Goal: Communication & Community: Answer question/provide support

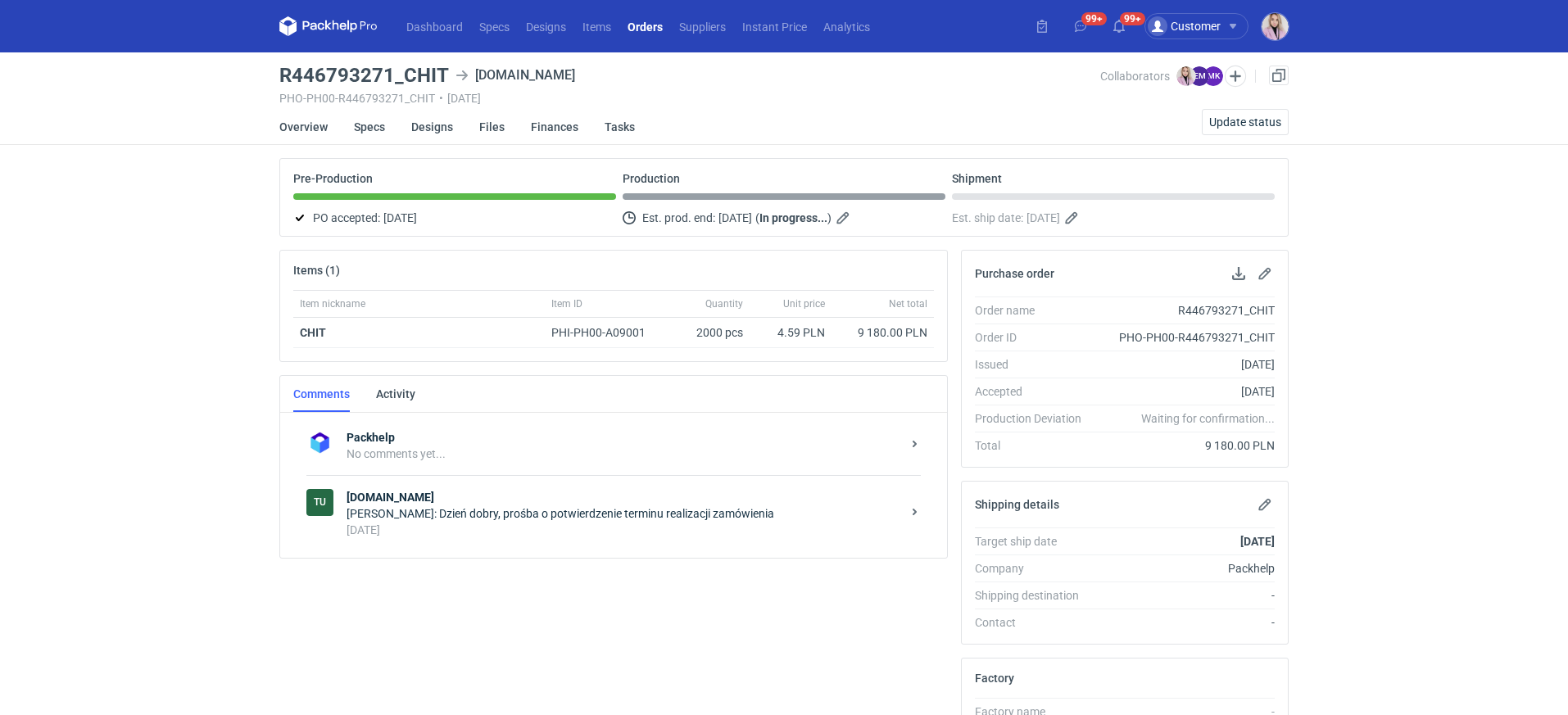
click at [878, 596] on div "Items (1) Item nickname Item ID Quantity Unit price Net total CHIT PHI-PH00-A09…" at bounding box center [613, 634] width 681 height 770
drag, startPoint x: 403, startPoint y: 79, endPoint x: 444, endPoint y: 72, distance: 41.6
click at [444, 72] on h3 "R446793271_CHIT" at bounding box center [365, 75] width 170 height 19
copy h3 "CHIT"
click at [531, 567] on div "Items (1) Item nickname Item ID Quantity Unit price Net total CHIT PHI-PH00-A09…" at bounding box center [613, 634] width 681 height 770
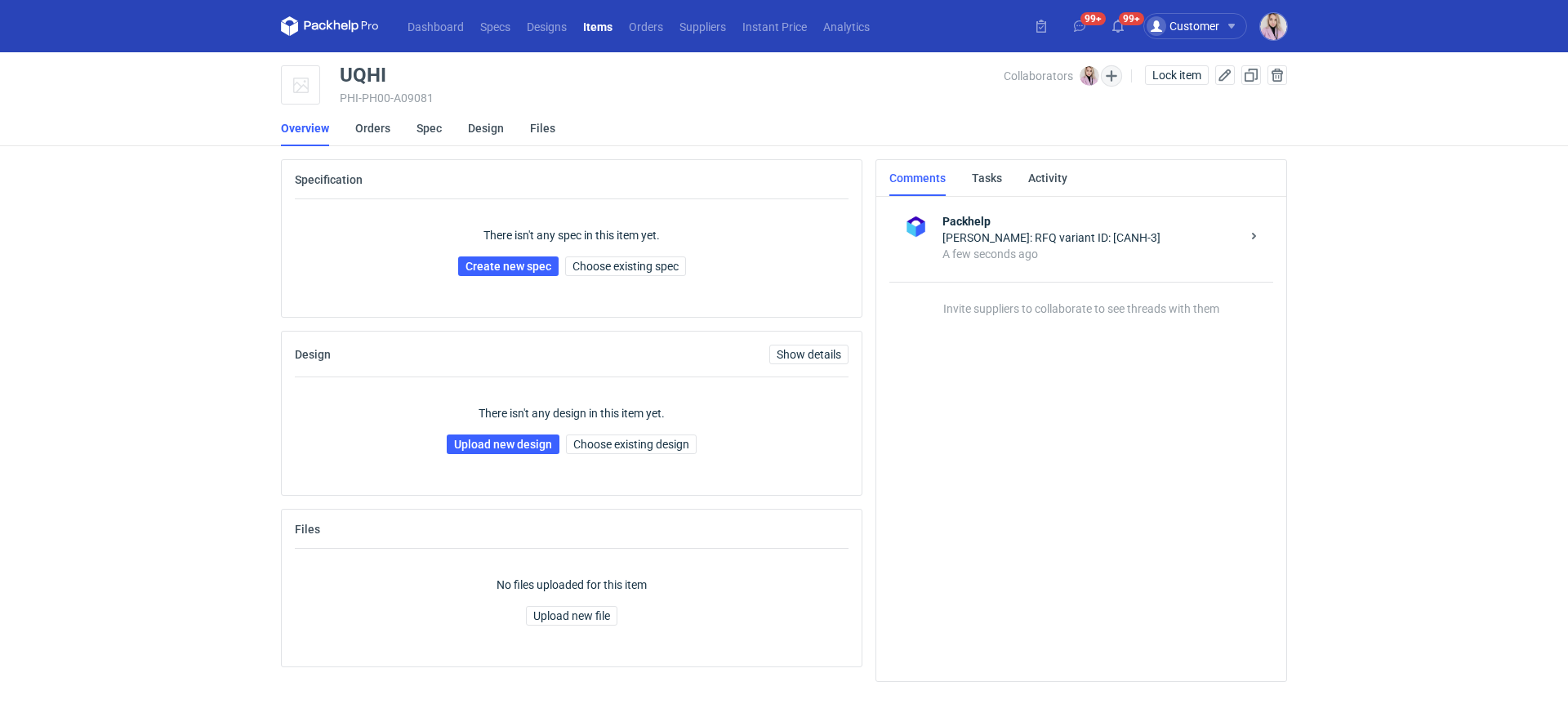
click at [1101, 82] on div "Collaborators [PERSON_NAME]" at bounding box center [1070, 75] width 135 height 20
click at [1102, 82] on button "button" at bounding box center [1111, 75] width 21 height 21
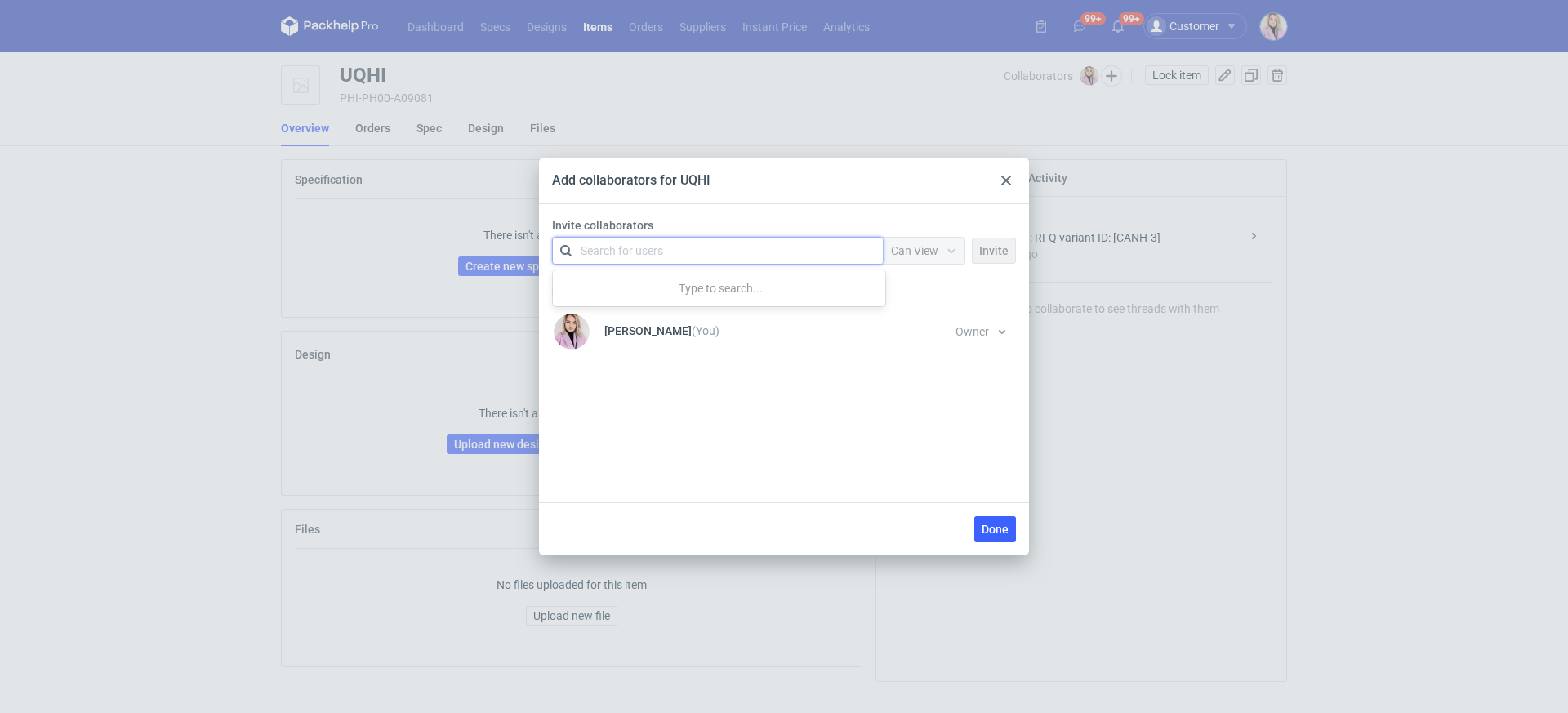
click at [688, 260] on div "Search for users" at bounding box center [714, 251] width 284 height 23
type input "karton"
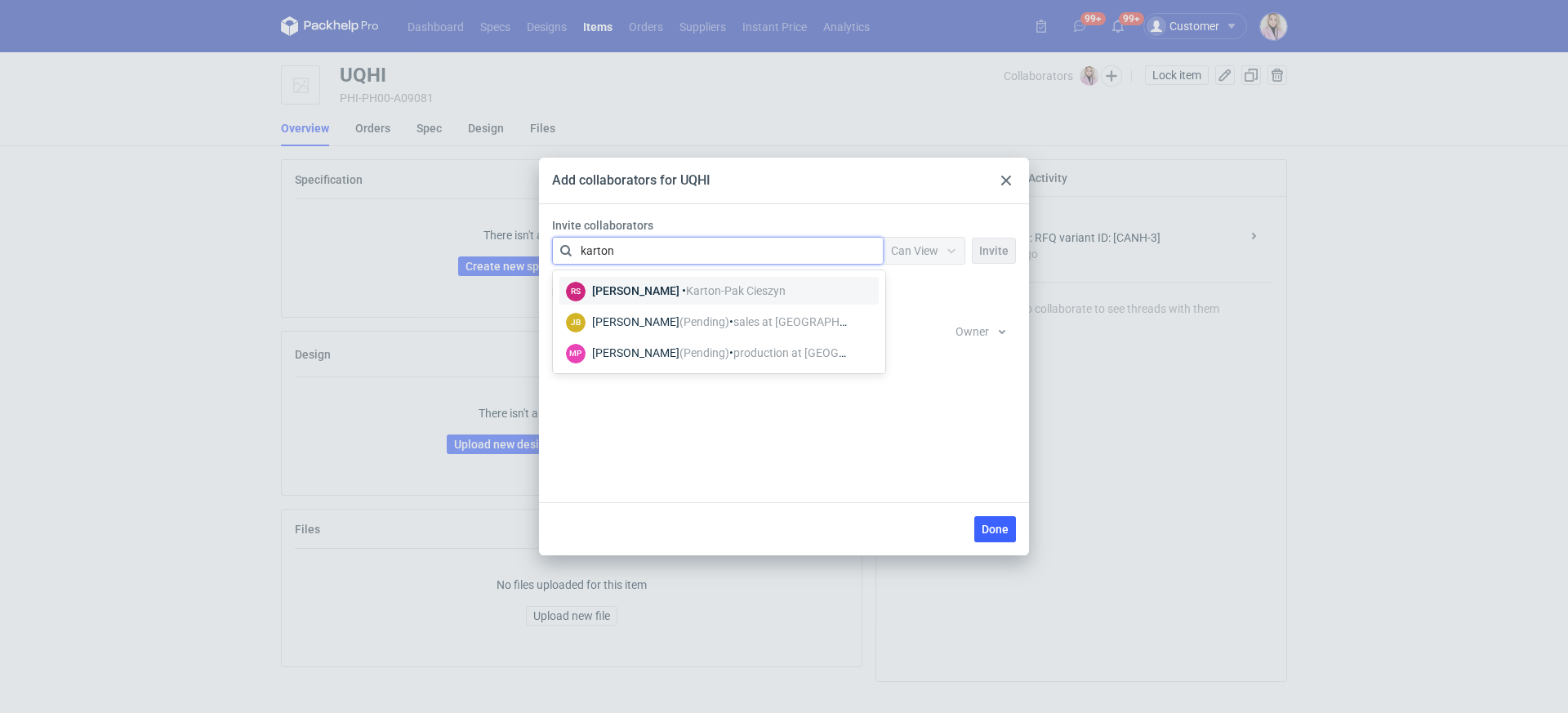
click at [736, 299] on div "RS [PERSON_NAME] • [GEOGRAPHIC_DATA]-[GEOGRAPHIC_DATA]" at bounding box center [676, 290] width 219 height 21
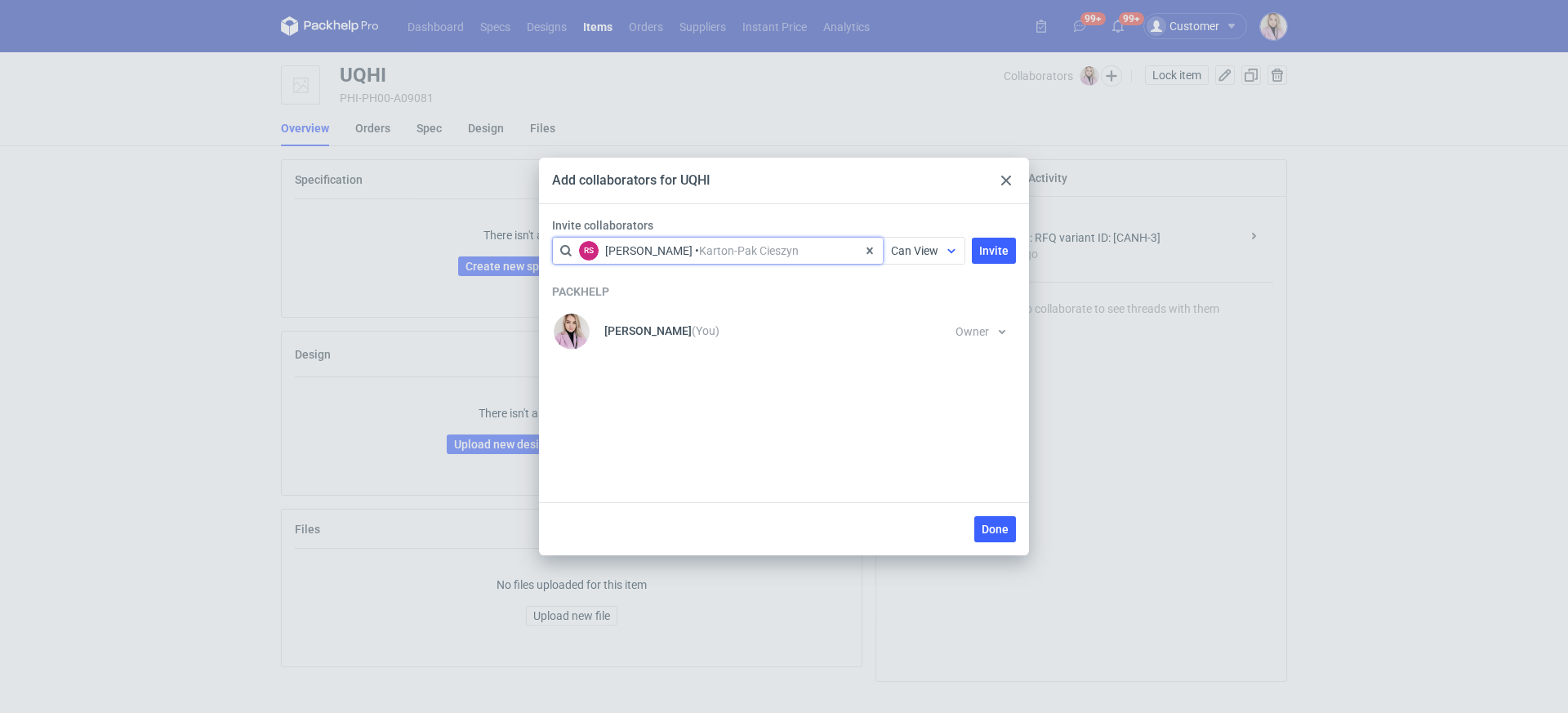
click at [892, 256] on div "Can View" at bounding box center [910, 251] width 55 height 17
click at [901, 313] on span "Can Edit" at bounding box center [920, 315] width 43 height 17
click at [1002, 548] on div "Done" at bounding box center [784, 529] width 490 height 53
click at [1004, 535] on span "Done" at bounding box center [995, 530] width 27 height 12
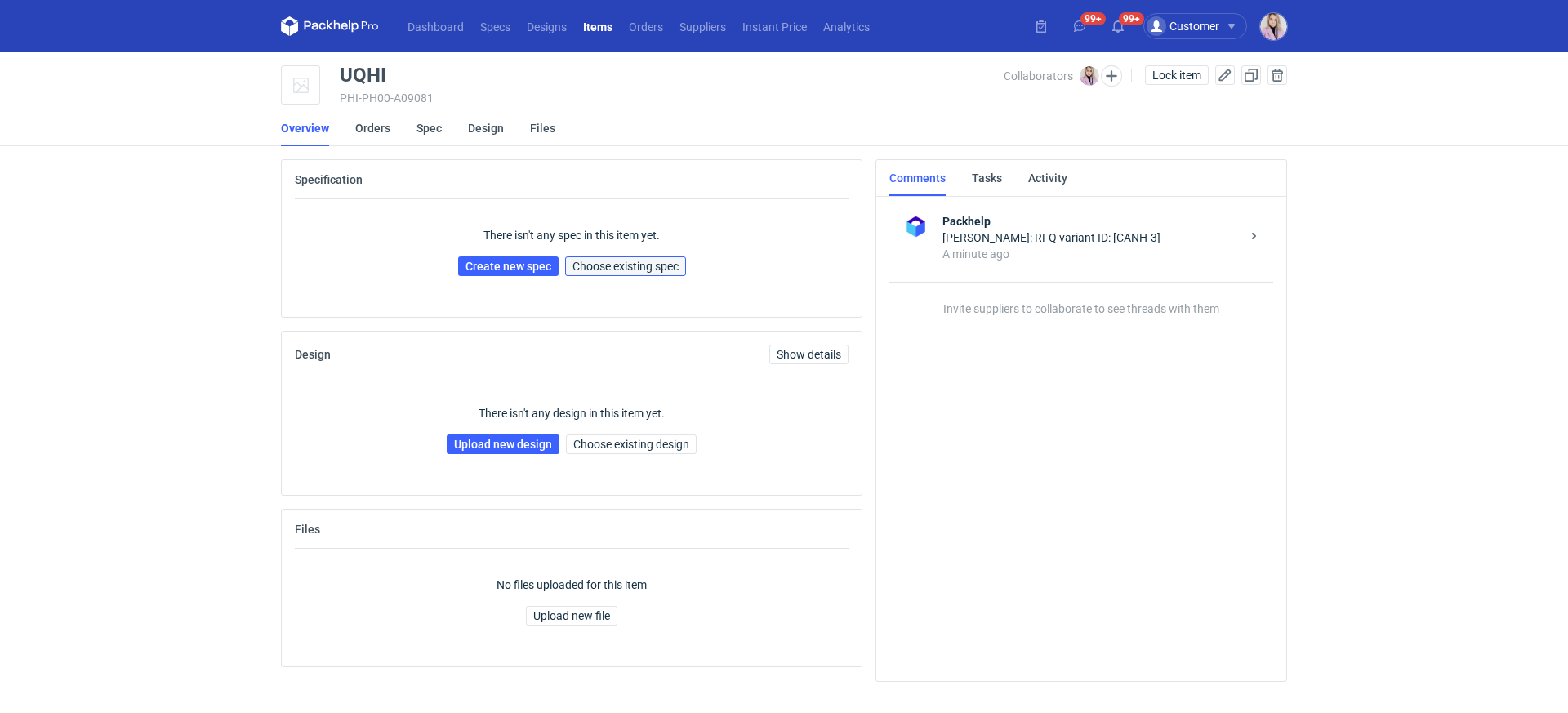
click at [618, 258] on button "Choose existing spec" at bounding box center [626, 266] width 121 height 19
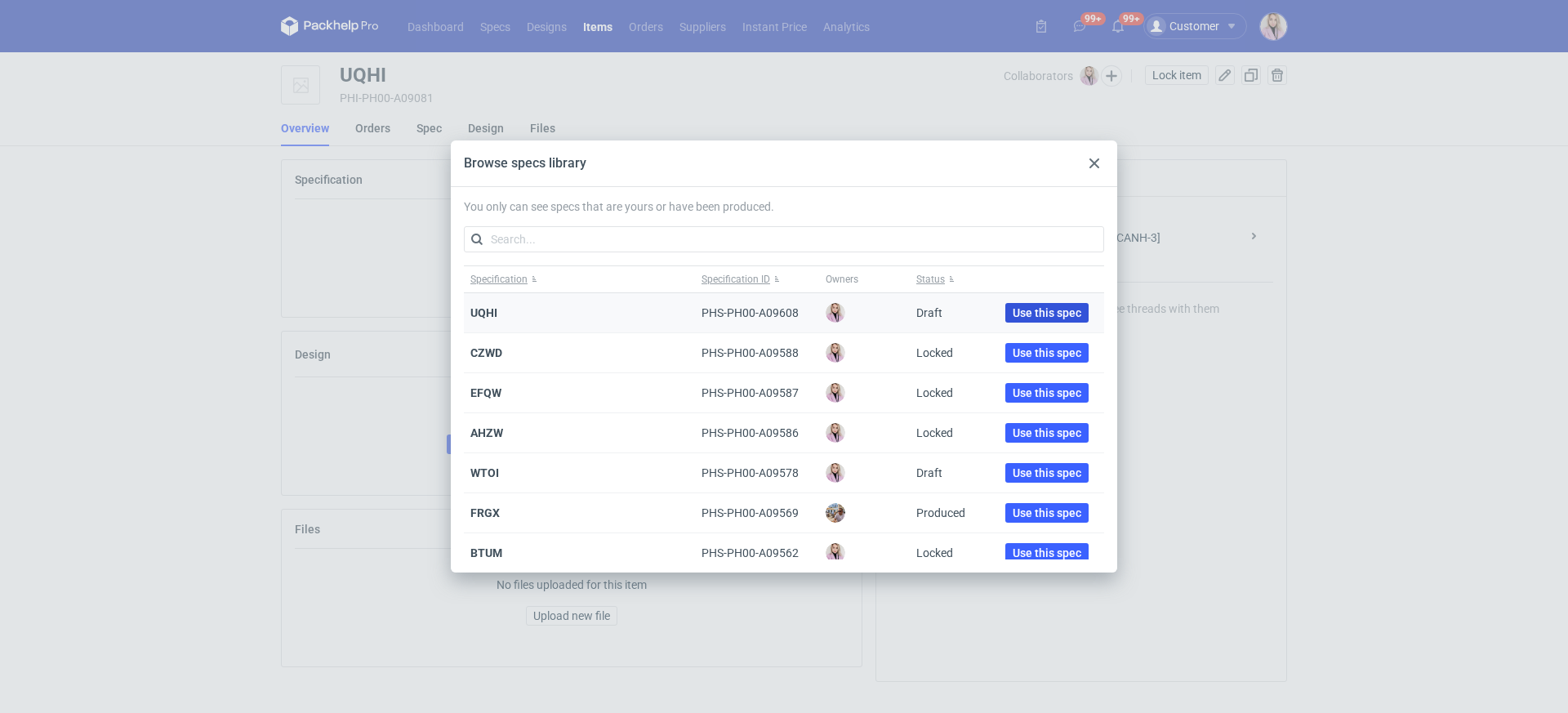
click at [1014, 312] on span "Use this spec" at bounding box center [1047, 313] width 69 height 12
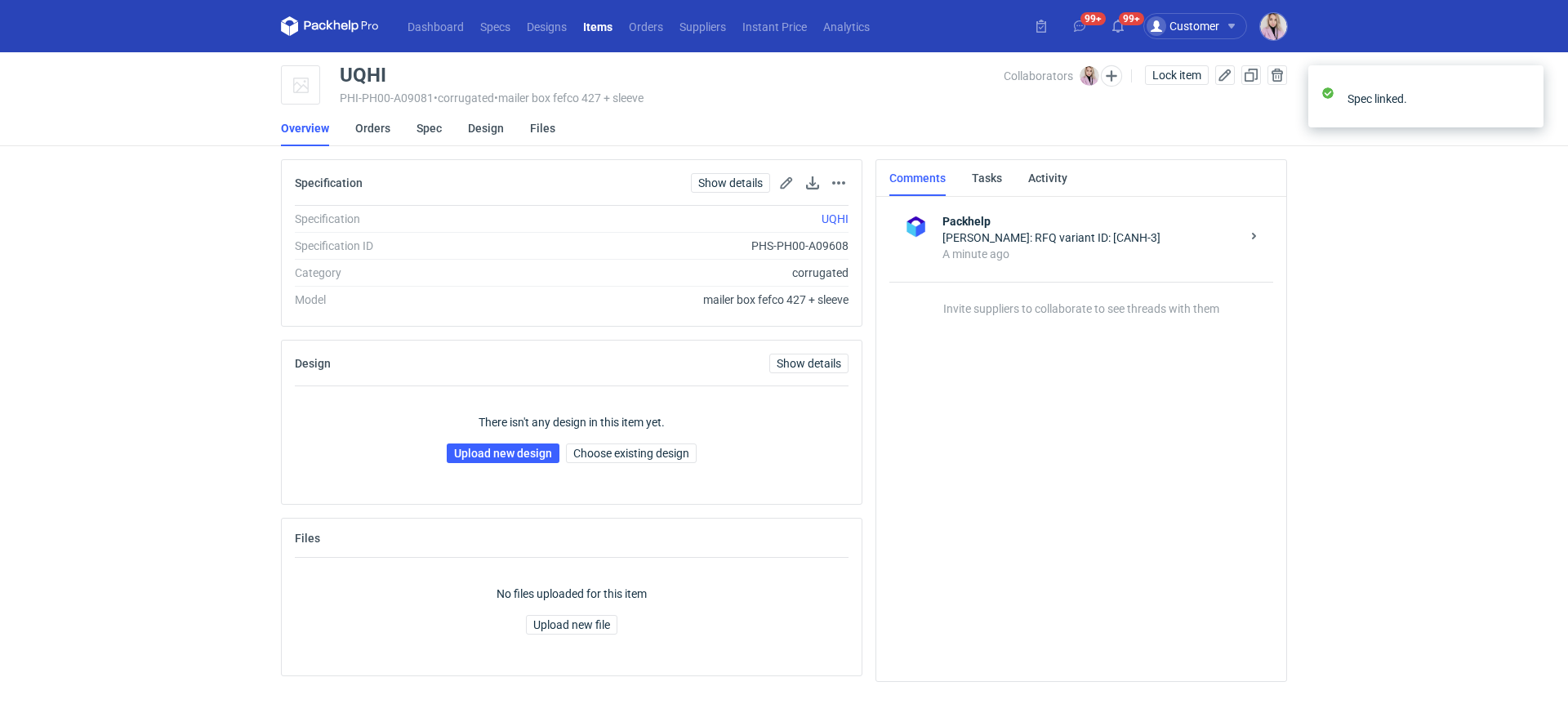
click at [1102, 317] on div "Packhelp [PERSON_NAME]: RFQ variant ID: [CANH-3] A minute ago Invite suppliers …" at bounding box center [1081, 260] width 384 height 133
click at [1017, 270] on div "Packhelp [PERSON_NAME]: RFQ variant ID: [CANH-3] A minute ago" at bounding box center [1081, 238] width 358 height 75
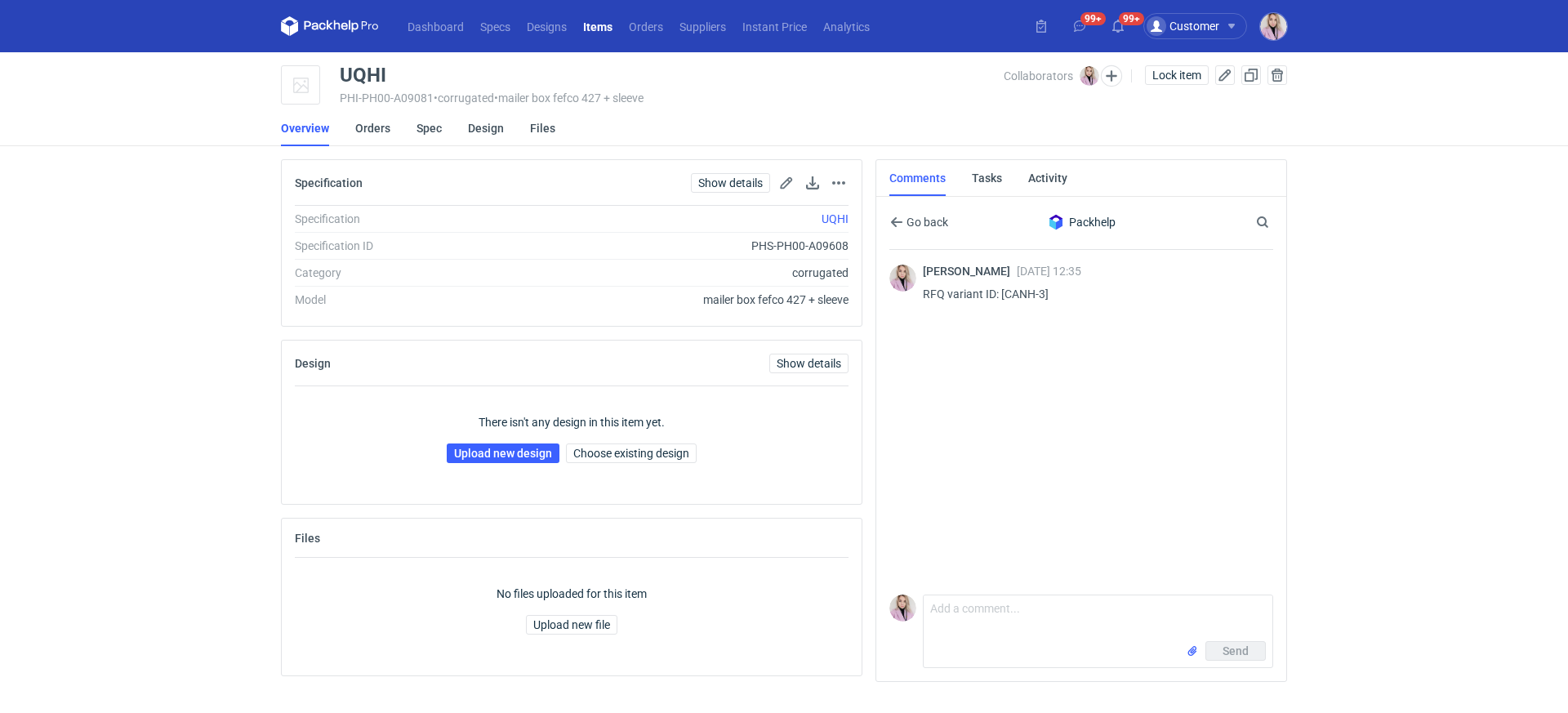
click at [893, 210] on div "Go back Packhelp Search" at bounding box center [1081, 221] width 384 height 56
click at [901, 220] on span "Go back" at bounding box center [919, 222] width 58 height 13
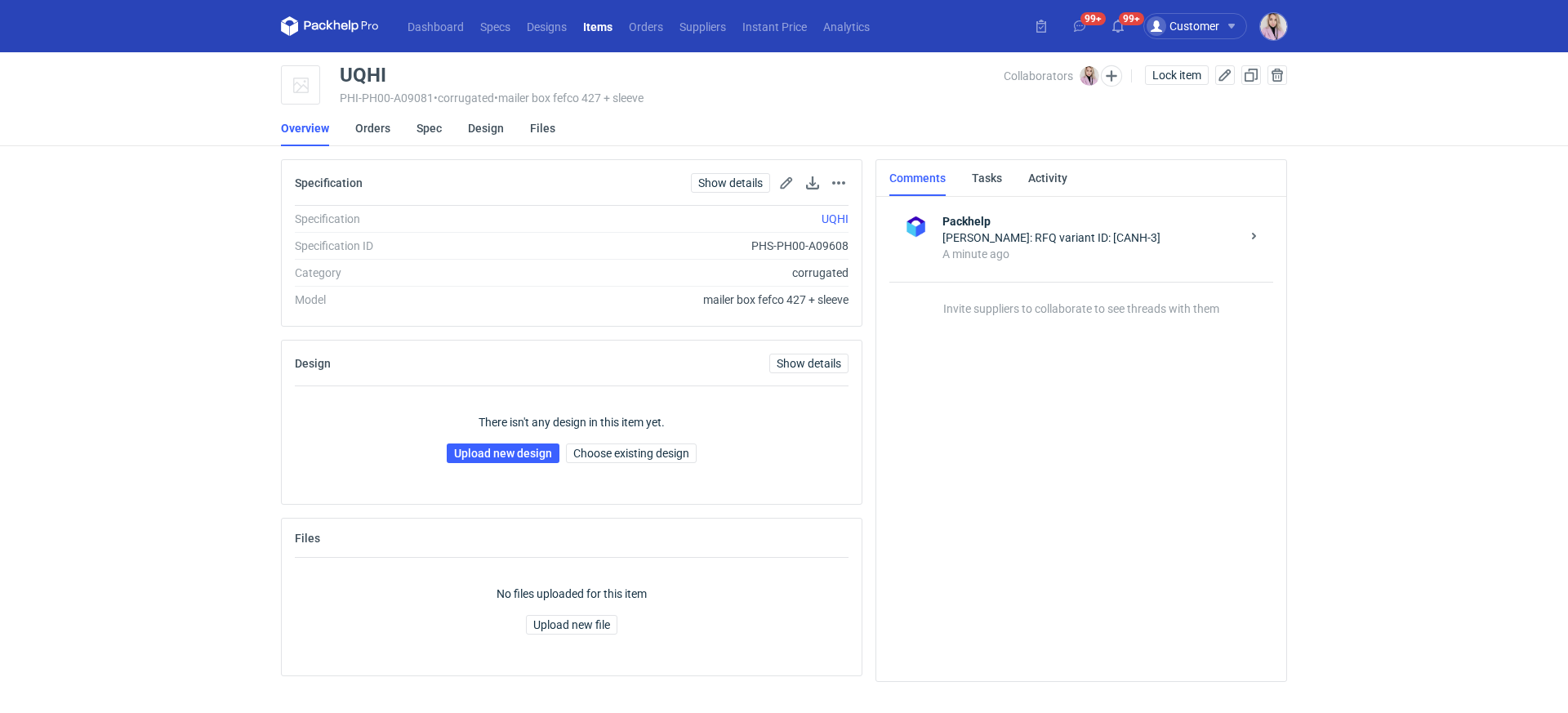
click at [1109, 59] on main "UQHI PHI-PH00-A09081 • corrugated • mailer box fefco 427 + sleeve Collaborators…" at bounding box center [784, 382] width 1019 height 661
click at [1112, 72] on button "button" at bounding box center [1111, 75] width 21 height 21
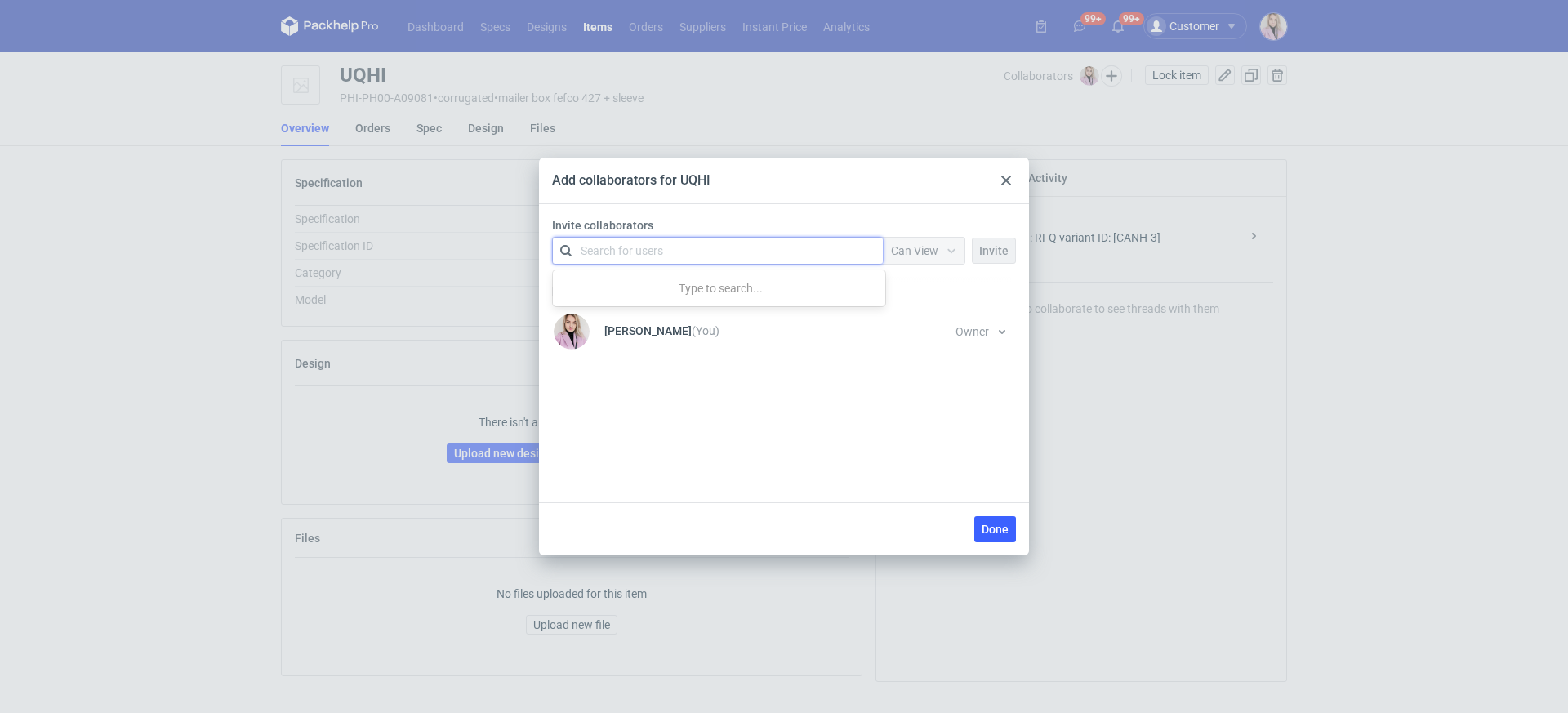
click at [671, 249] on div "Search for users" at bounding box center [714, 251] width 284 height 23
type input "karton"
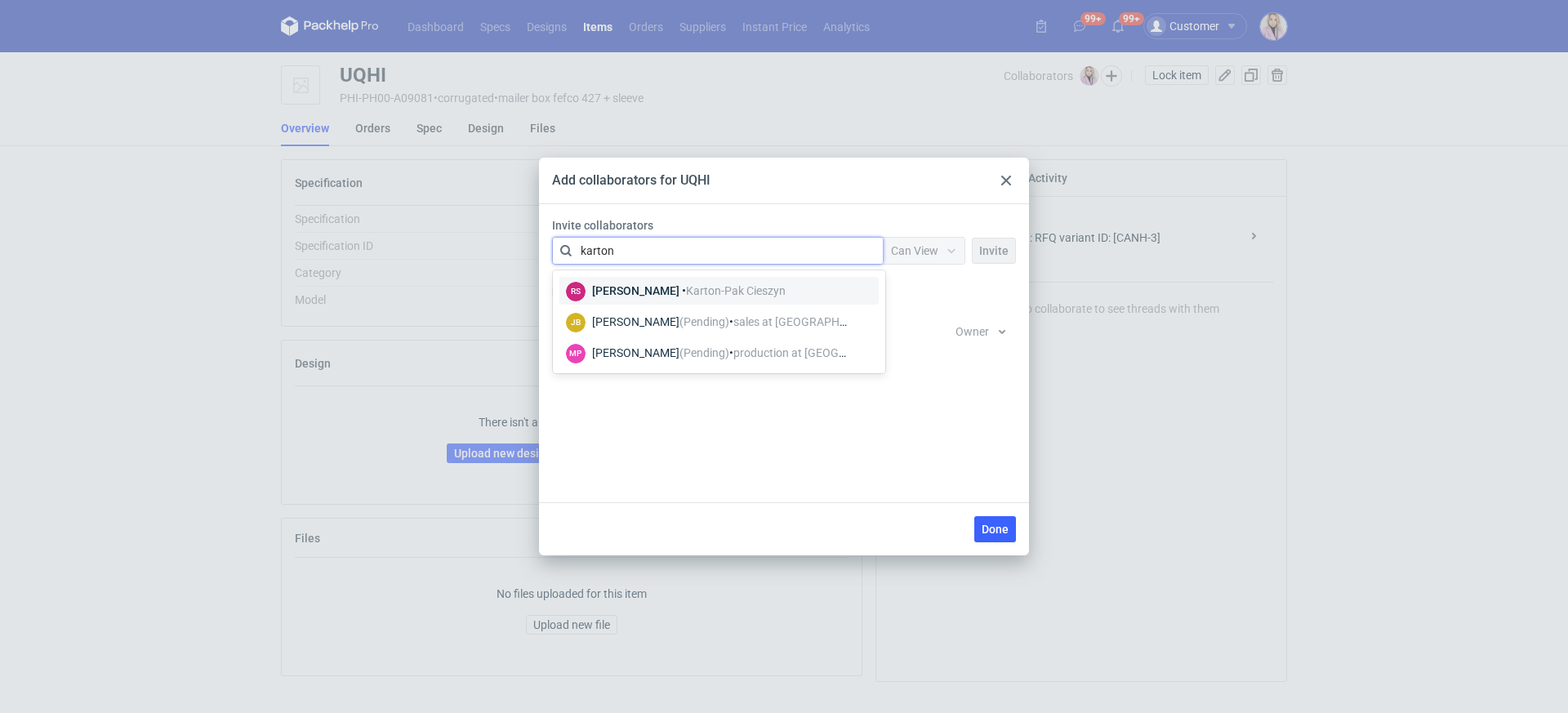
click at [647, 292] on div "[PERSON_NAME] • [GEOGRAPHIC_DATA]-[GEOGRAPHIC_DATA]" at bounding box center [689, 291] width 193 height 17
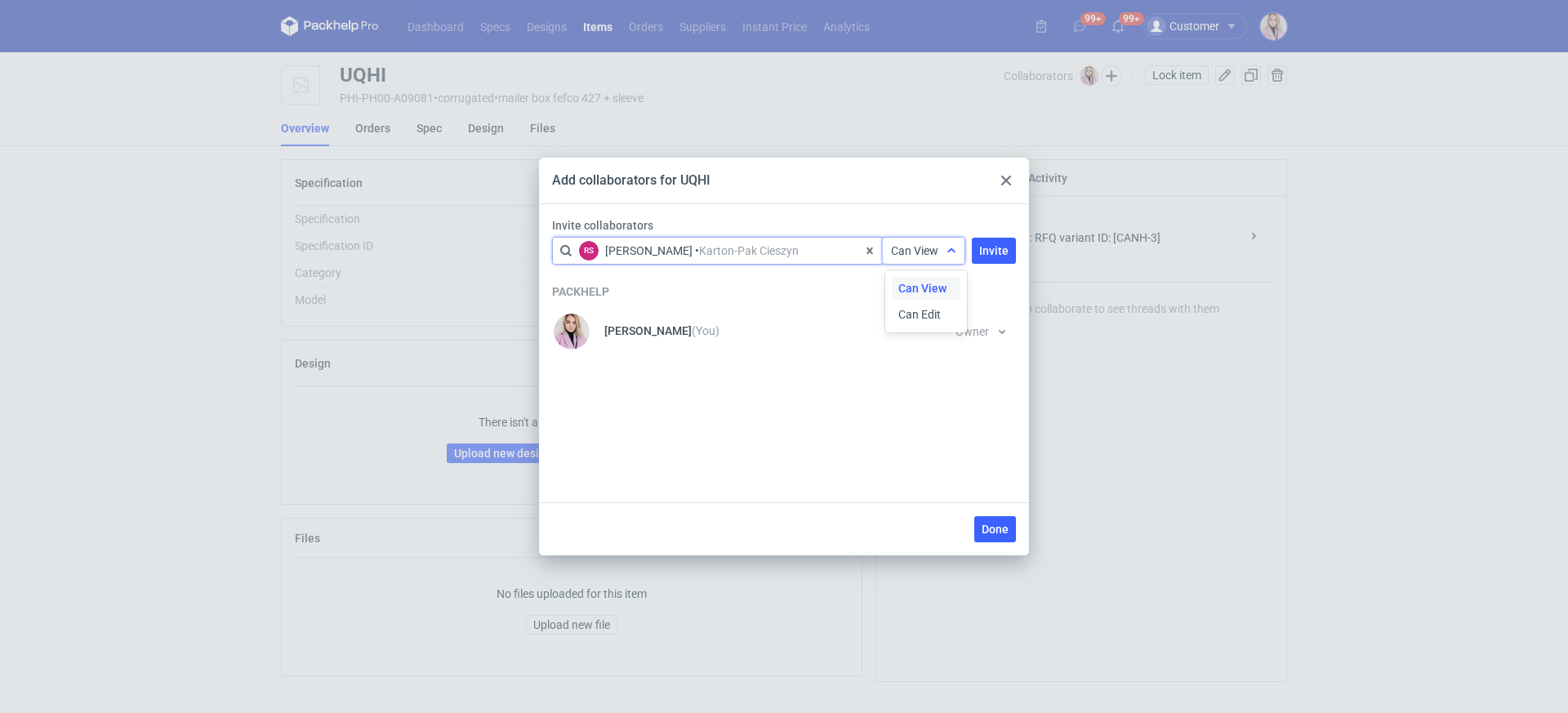
click at [911, 254] on span "Can View" at bounding box center [915, 251] width 48 height 13
click at [913, 314] on span "Can Edit" at bounding box center [920, 315] width 43 height 17
click at [995, 242] on button "Invite" at bounding box center [993, 251] width 44 height 26
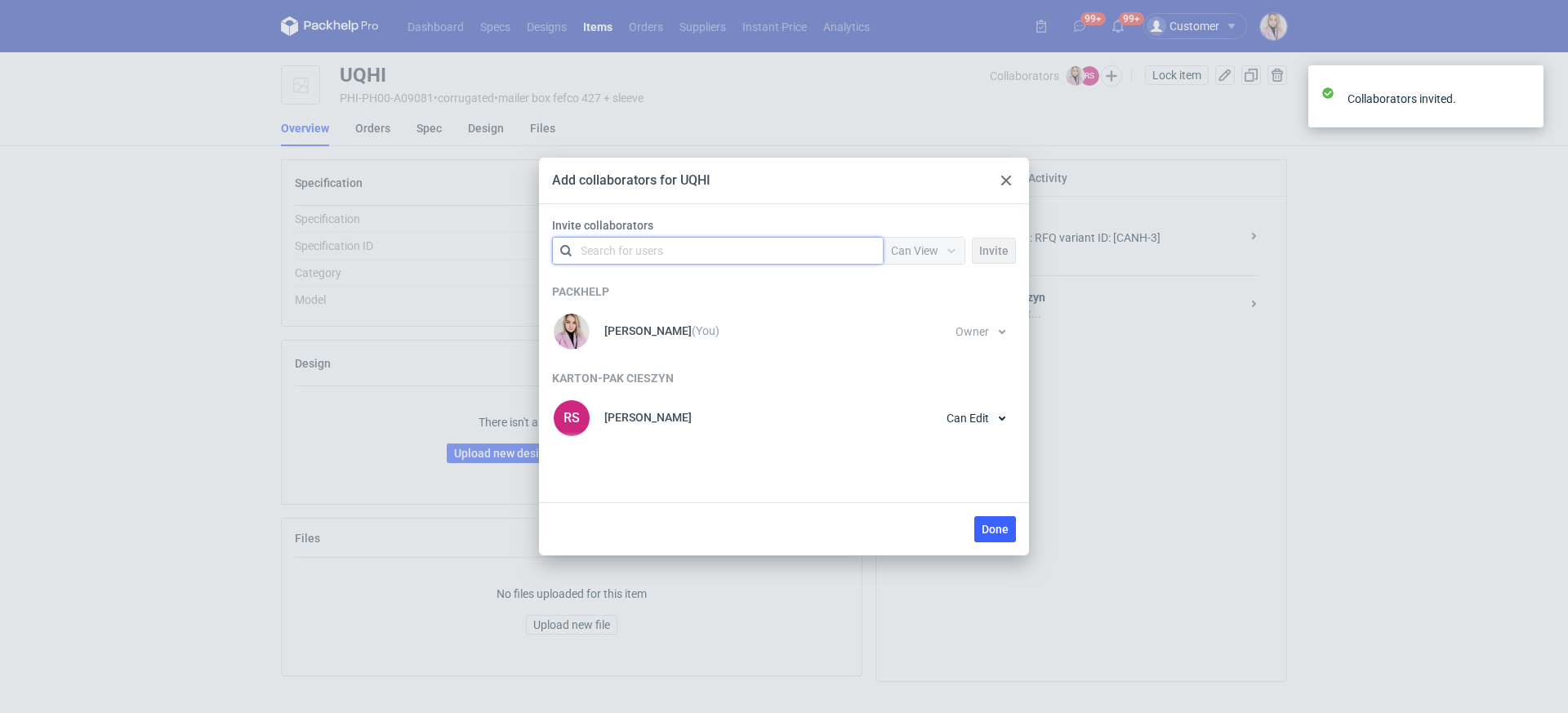
click at [996, 551] on div "Done" at bounding box center [784, 529] width 490 height 53
click at [997, 525] on span "Done" at bounding box center [995, 530] width 27 height 12
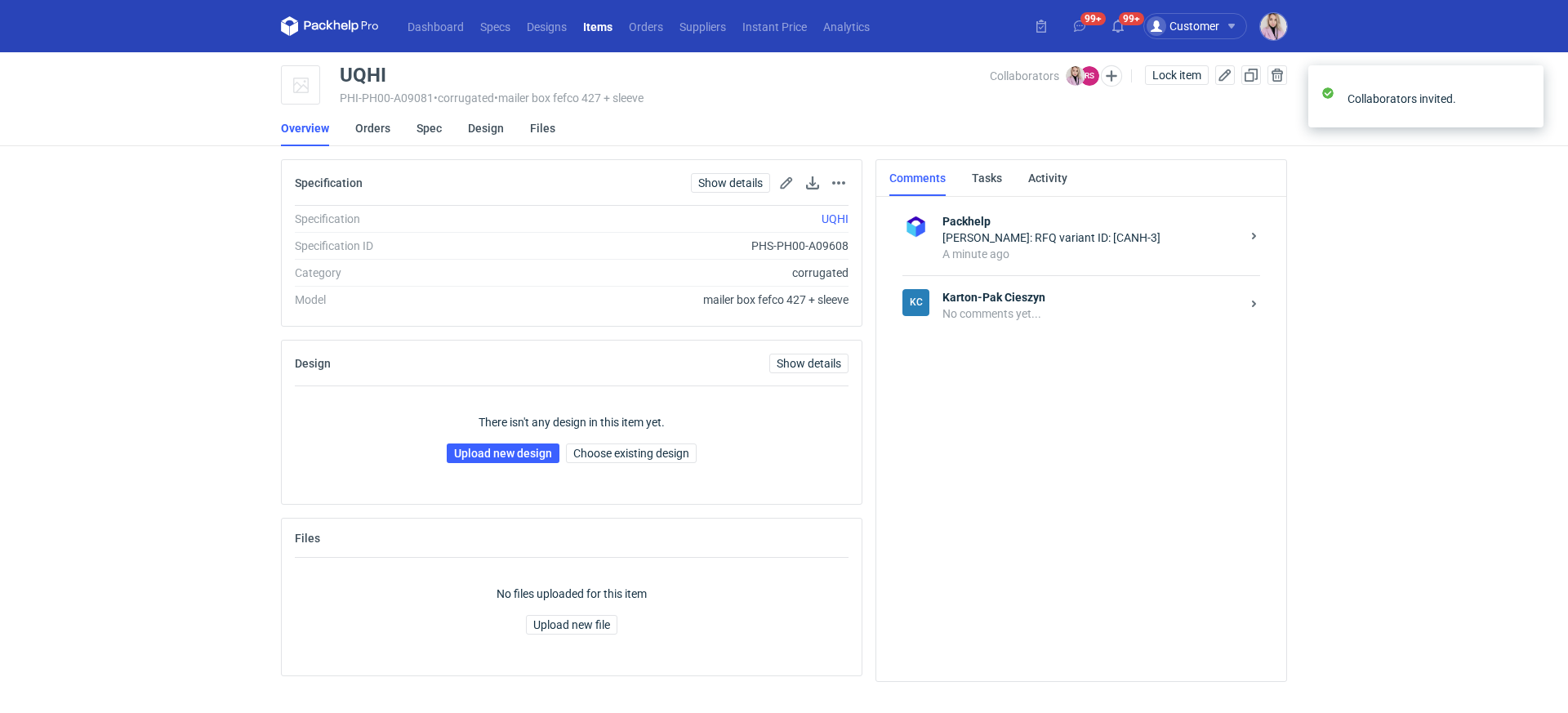
click at [1009, 344] on div "Packhelp [PERSON_NAME]: RFQ variant ID: [CANH-3] A minute ago KC Karton-Pak Cie…" at bounding box center [1081, 431] width 384 height 475
click at [1015, 318] on div "No comments yet..." at bounding box center [1091, 314] width 298 height 17
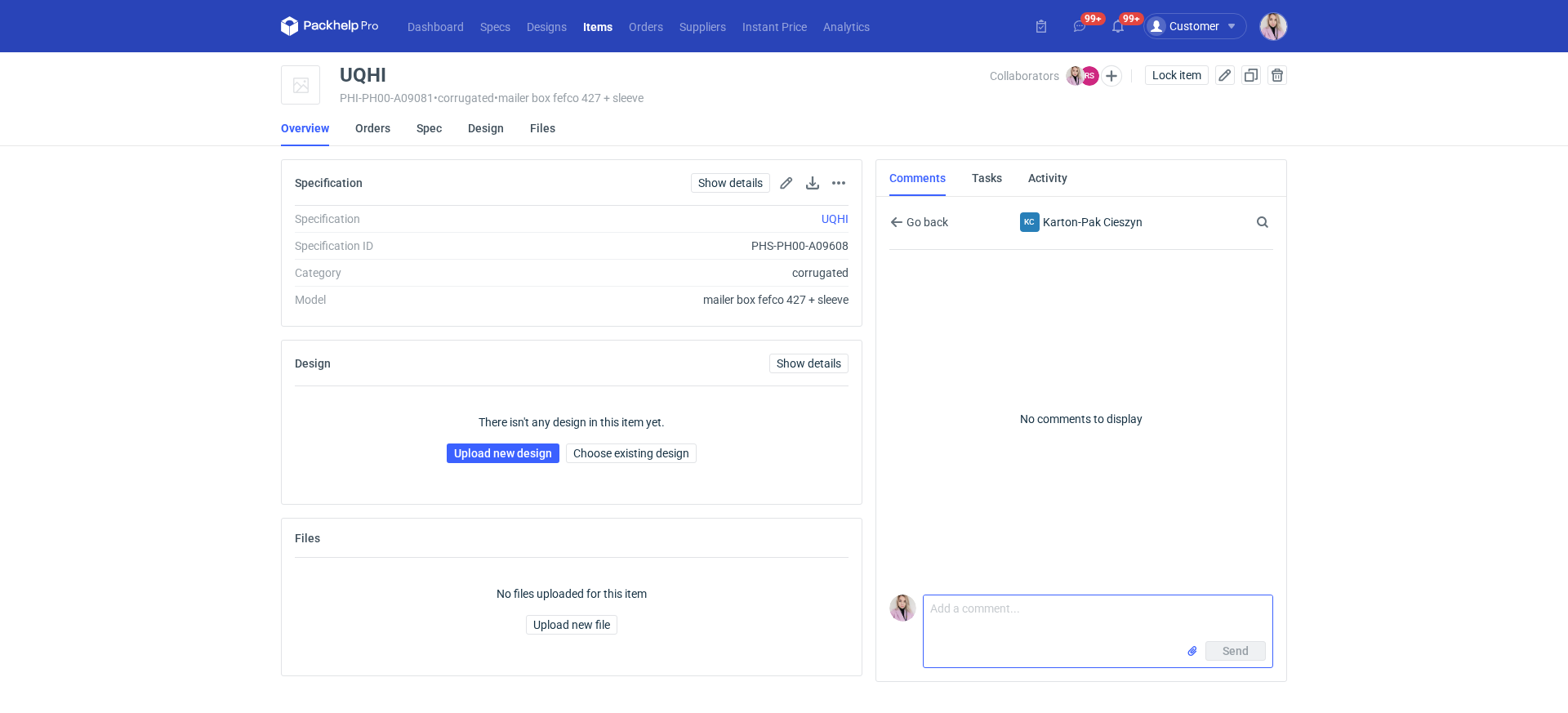
click at [940, 620] on textarea "Comment message" at bounding box center [1098, 618] width 348 height 46
paste textarea "CANH-3"
click at [929, 623] on textarea "Dzień dobry Panie Rafale, wycena CANH-3" at bounding box center [1098, 618] width 348 height 46
click at [1177, 607] on textarea "Dzień dobry Panie Rafale, wycena CANH-3" at bounding box center [1098, 618] width 348 height 46
click at [1074, 641] on textarea "Dzień dobry Panie Rafale, wycena CANH-3 ale jednak będzie podział grafiki owijk…" at bounding box center [1098, 618] width 348 height 46
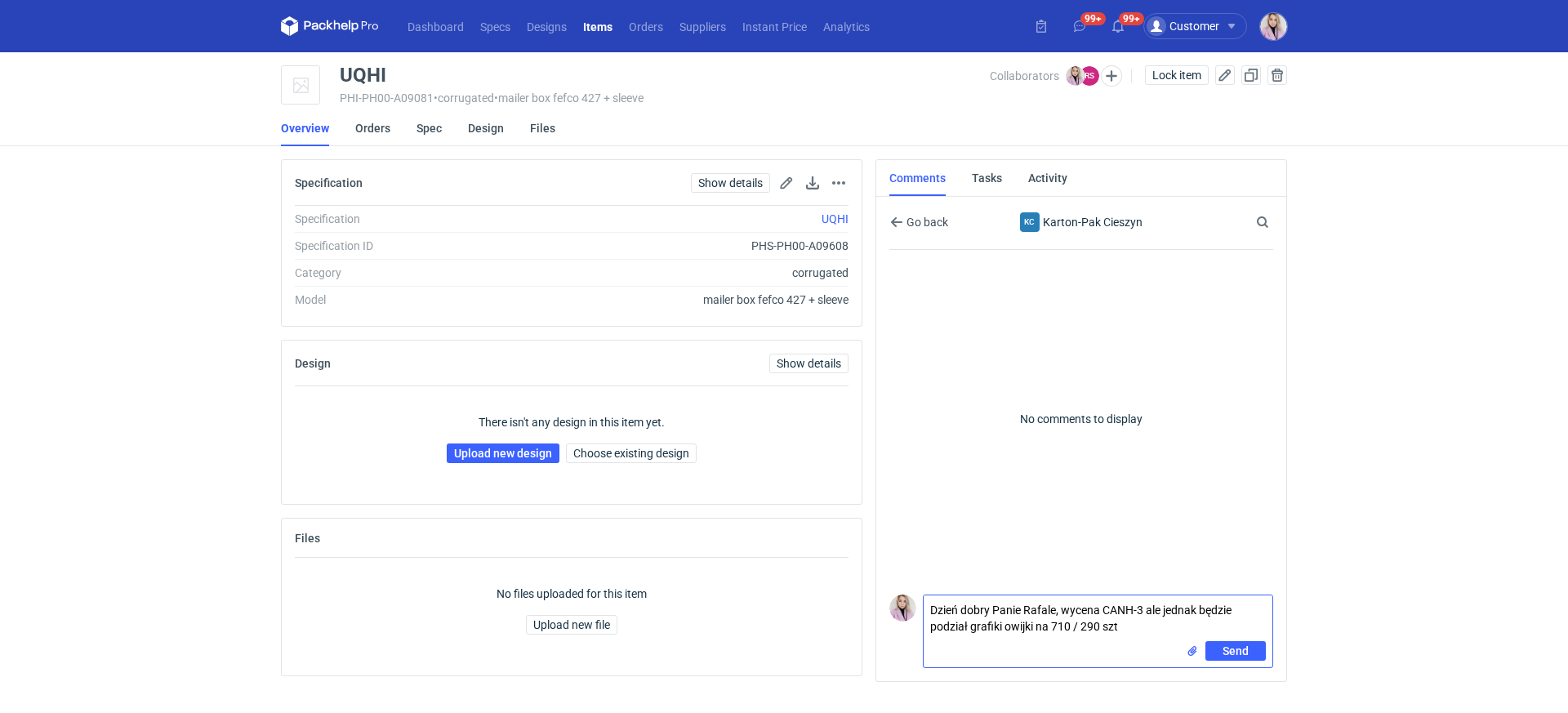
click at [1071, 627] on textarea "Dzień dobry Panie Rafale, wycena CANH-3 ale jednak będzie podział grafiki owijk…" at bounding box center [1098, 618] width 348 height 46
click at [1165, 633] on textarea "Dzień dobry Panie Rafale, wycena CANH-3 ale jednak będzie podział grafiki owijk…" at bounding box center [1098, 618] width 348 height 46
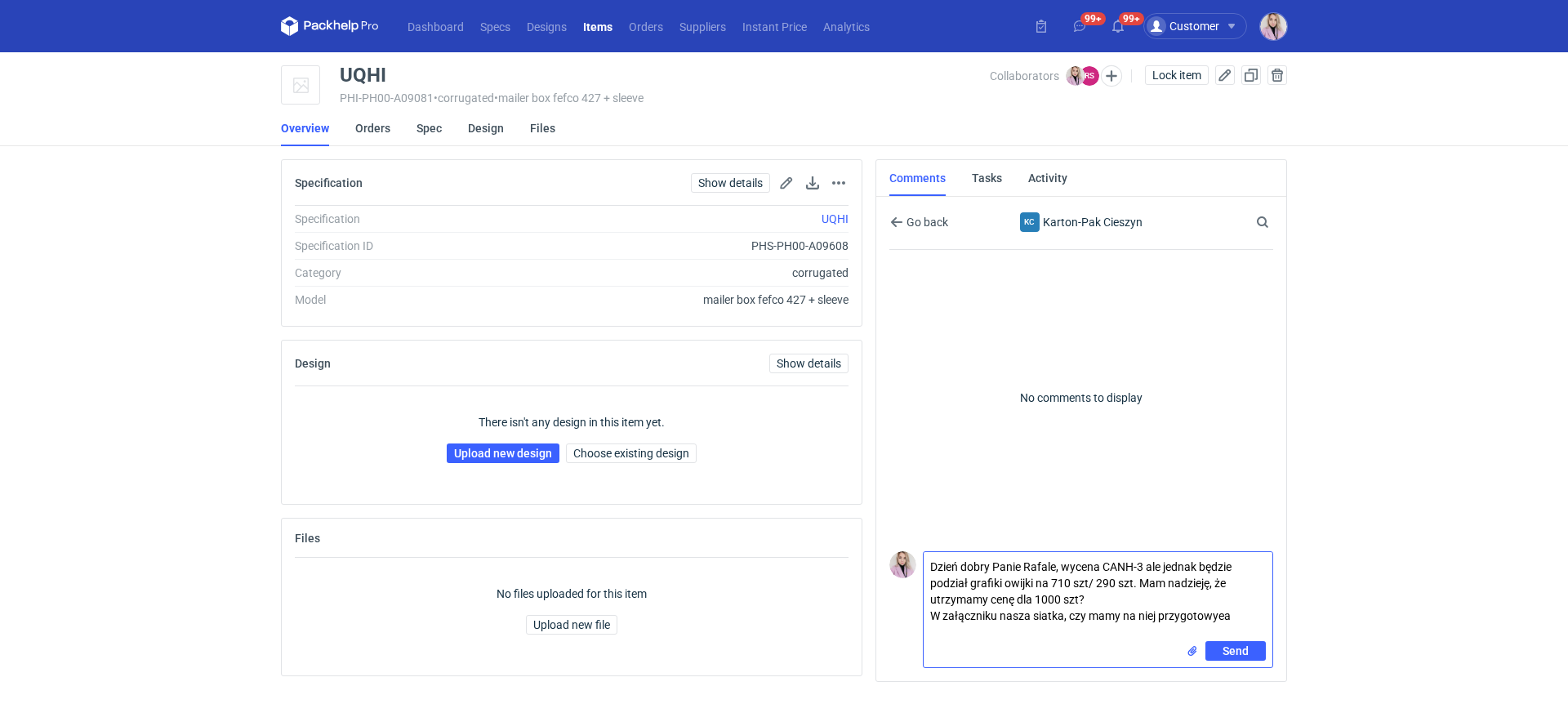
drag, startPoint x: 1066, startPoint y: 633, endPoint x: 997, endPoint y: 636, distance: 69.1
type textarea "Dzień dobry Panie Rafale, wycena CANH-3 ale jednak będzie podział grafiki owijk…"
click at [1201, 658] on div "Send" at bounding box center [1226, 650] width 80 height 19
click at [1197, 658] on input "file" at bounding box center [1193, 651] width 13 height 17
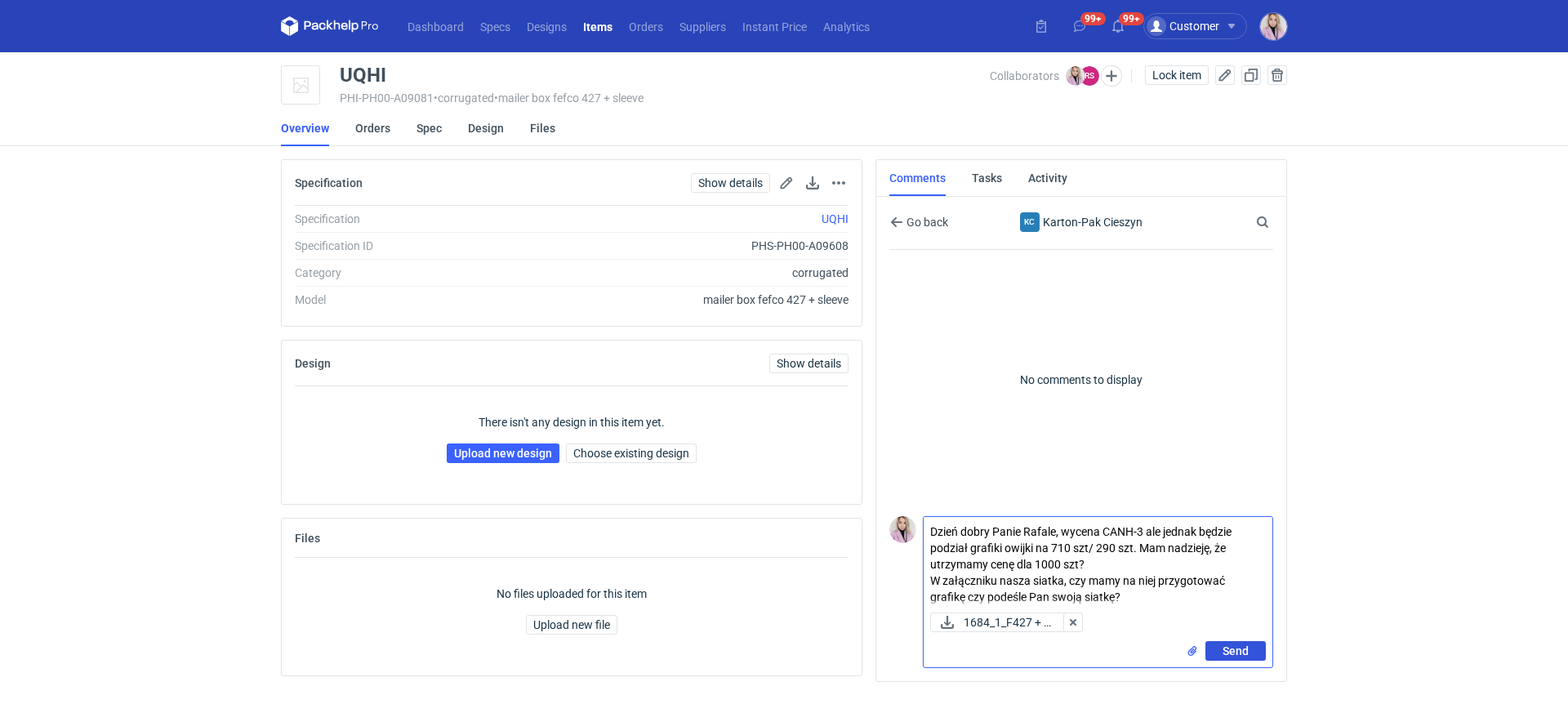
click at [1223, 651] on span "Send" at bounding box center [1235, 651] width 26 height 12
